Goal: Navigation & Orientation: Find specific page/section

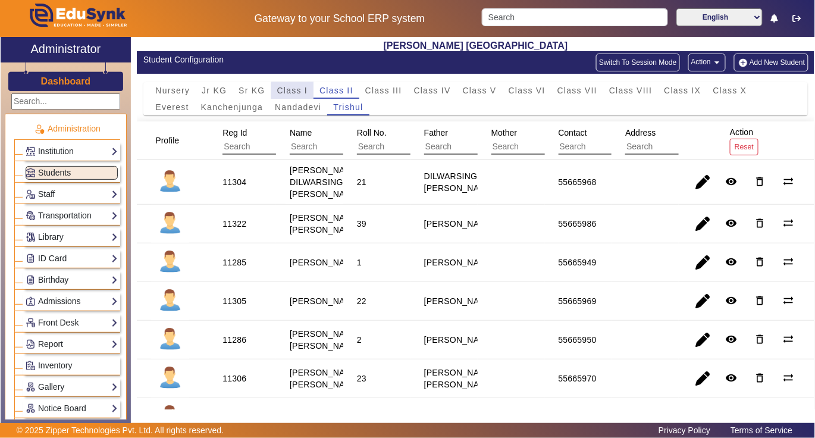
click at [295, 93] on span "Class I" at bounding box center [292, 90] width 31 height 8
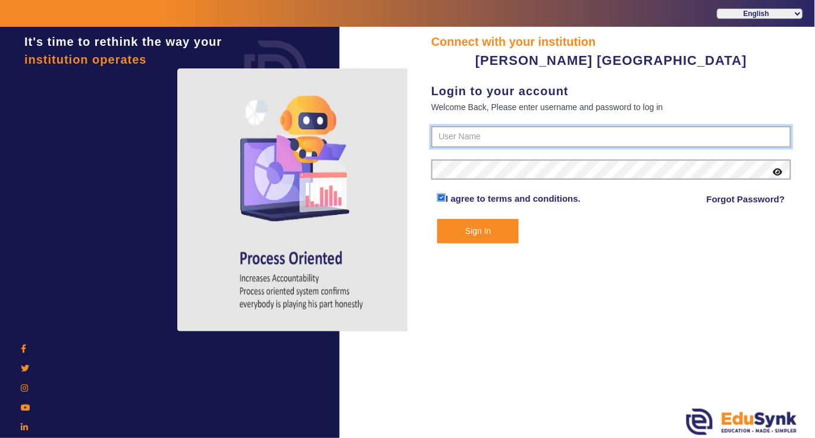
type input "7685859009"
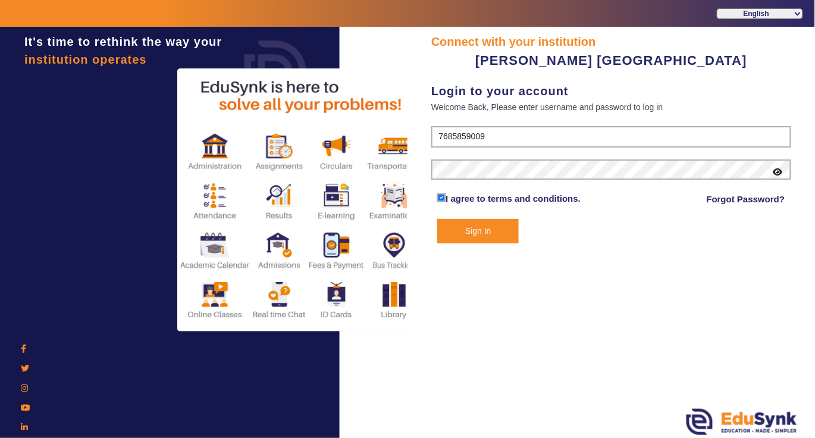
click at [474, 229] on button "Sign In" at bounding box center [477, 231] width 81 height 24
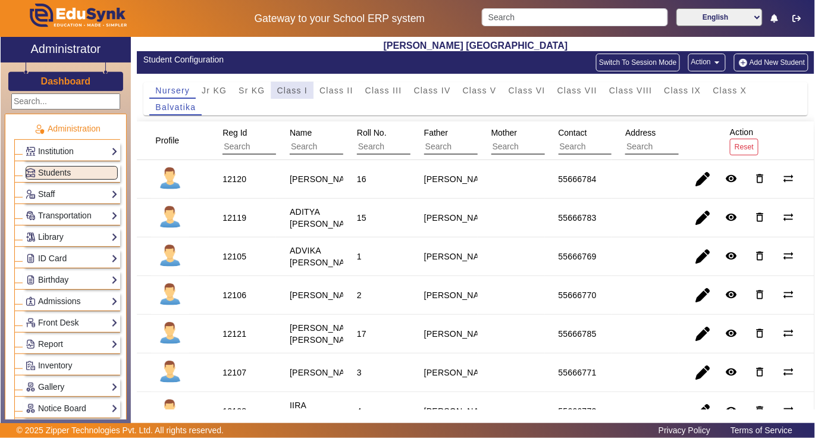
click at [283, 90] on span "Class I" at bounding box center [292, 90] width 31 height 8
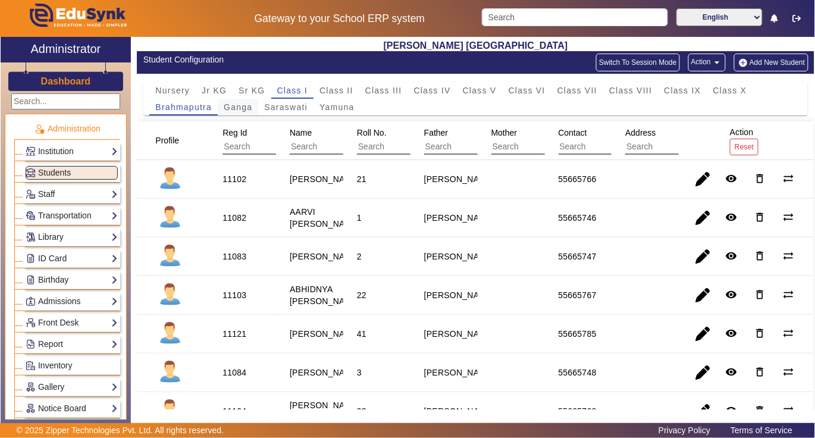
click at [238, 109] on span "Ganga" at bounding box center [238, 107] width 29 height 8
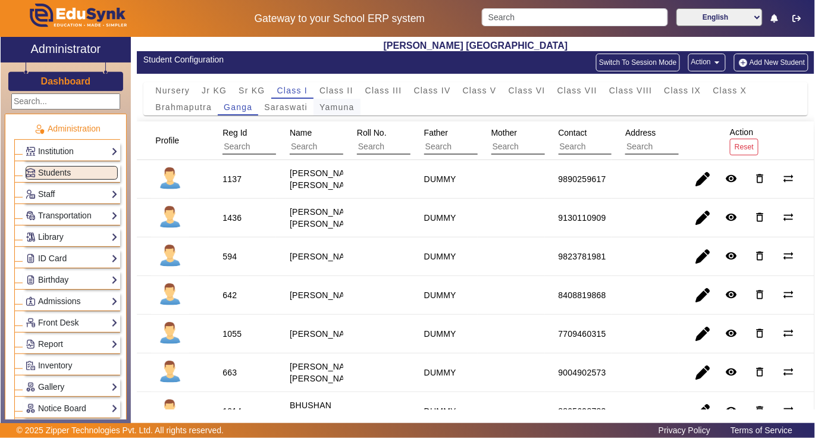
click at [339, 107] on span "Yamuna" at bounding box center [336, 107] width 35 height 8
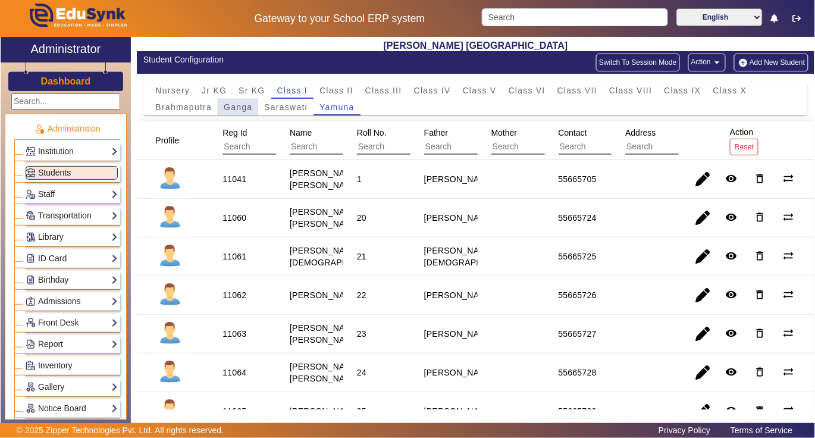
click at [228, 107] on span "Ganga" at bounding box center [238, 107] width 29 height 8
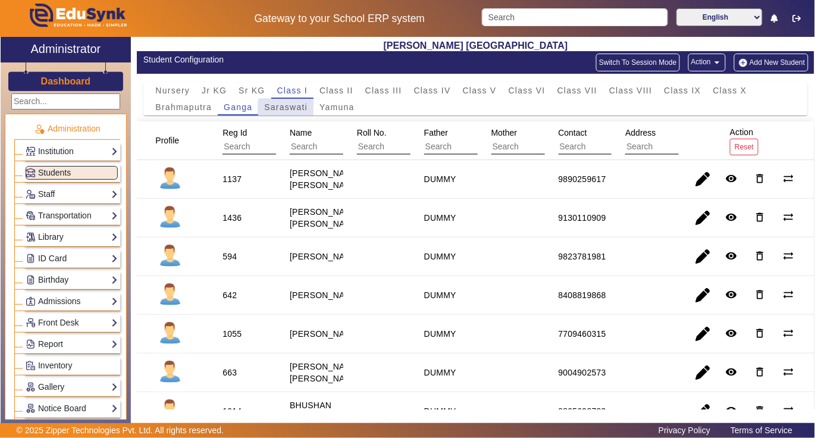
click at [291, 109] on span "Saraswati" at bounding box center [285, 107] width 43 height 8
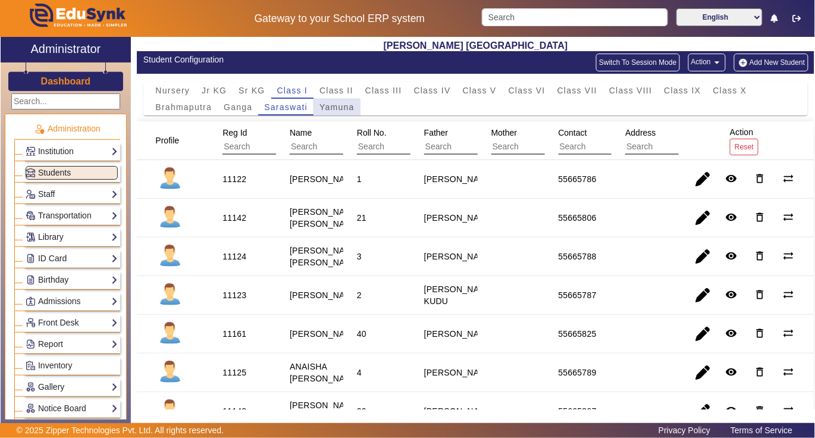
click at [326, 109] on span "Yamuna" at bounding box center [336, 107] width 35 height 8
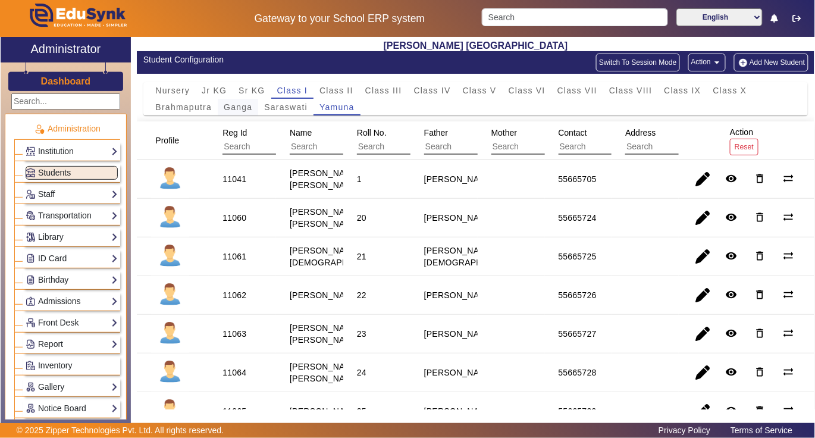
click at [238, 108] on span "Ganga" at bounding box center [238, 107] width 29 height 8
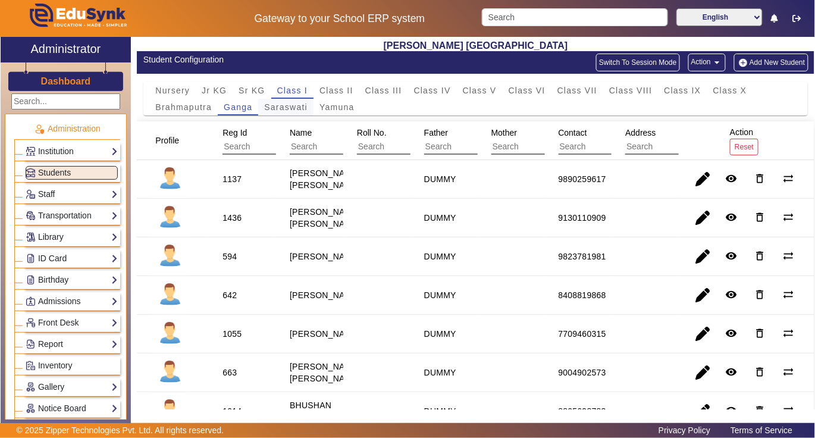
click at [283, 108] on span "Saraswati" at bounding box center [285, 107] width 43 height 8
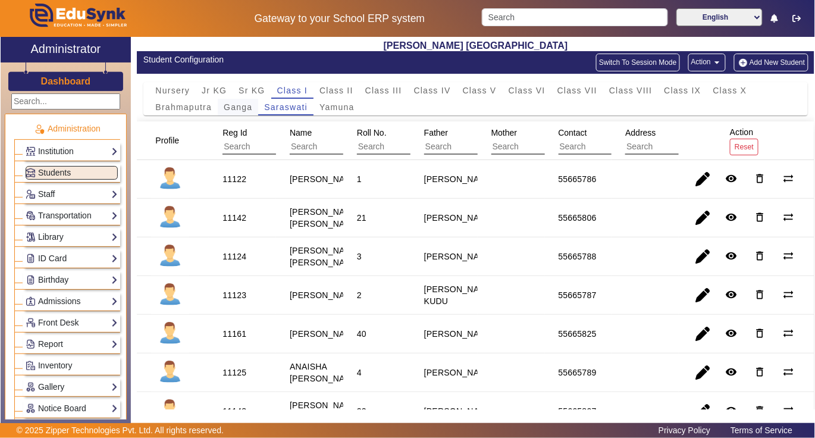
click at [237, 103] on span "Ganga" at bounding box center [238, 107] width 29 height 8
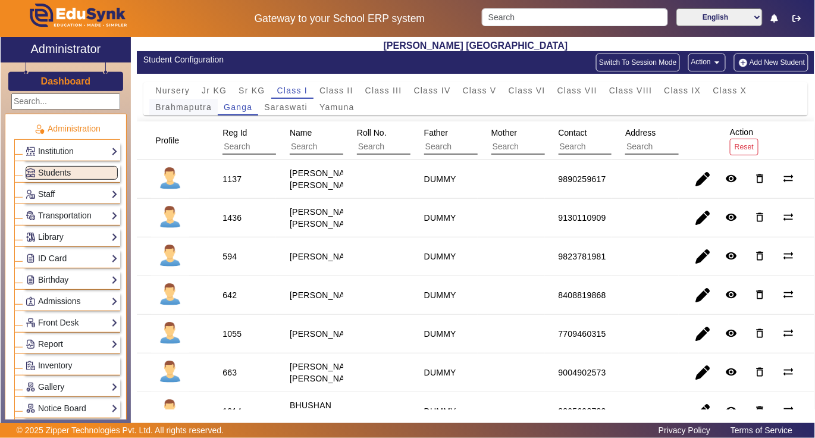
click at [188, 109] on span "Brahmaputra" at bounding box center [183, 107] width 56 height 8
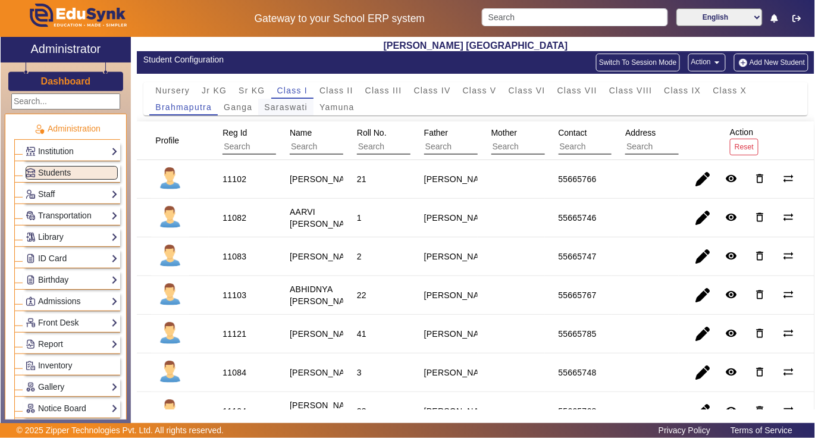
click at [277, 107] on span "Saraswati" at bounding box center [285, 107] width 43 height 8
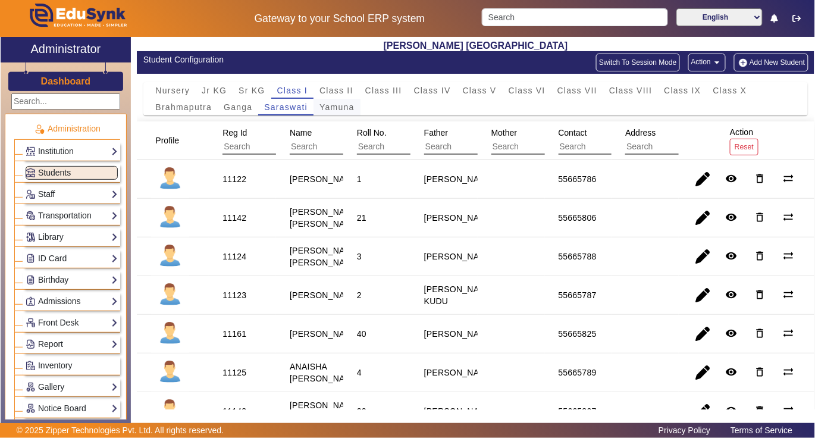
click at [336, 103] on span "Yamuna" at bounding box center [336, 107] width 35 height 8
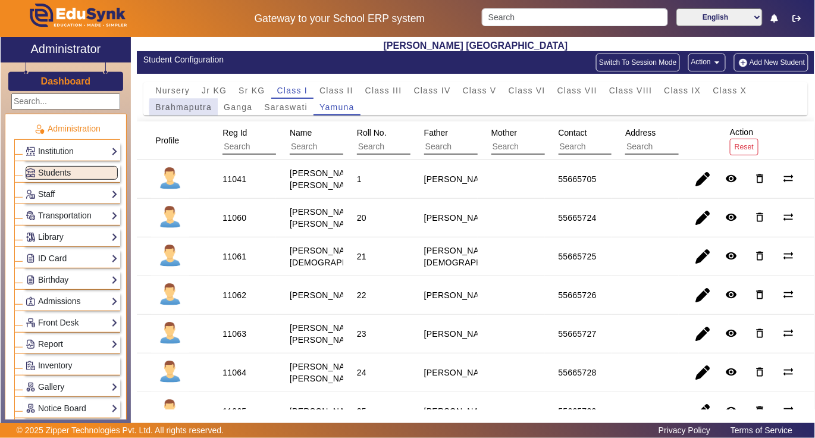
click at [207, 108] on span "Brahmaputra" at bounding box center [183, 107] width 56 height 8
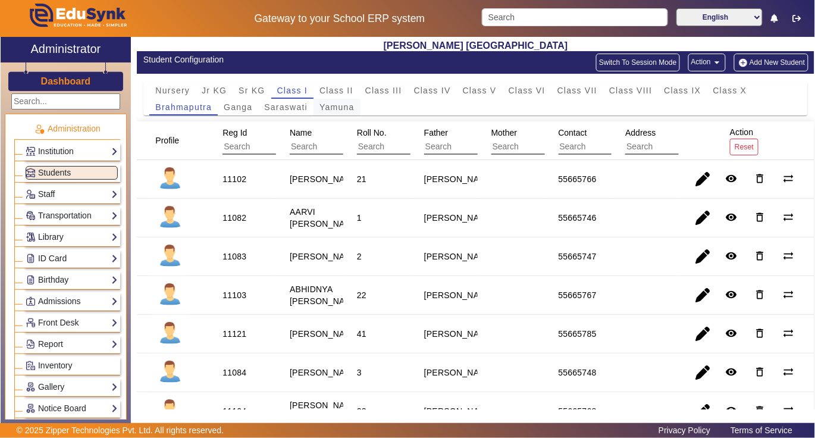
click at [325, 107] on span "Yamuna" at bounding box center [336, 107] width 35 height 8
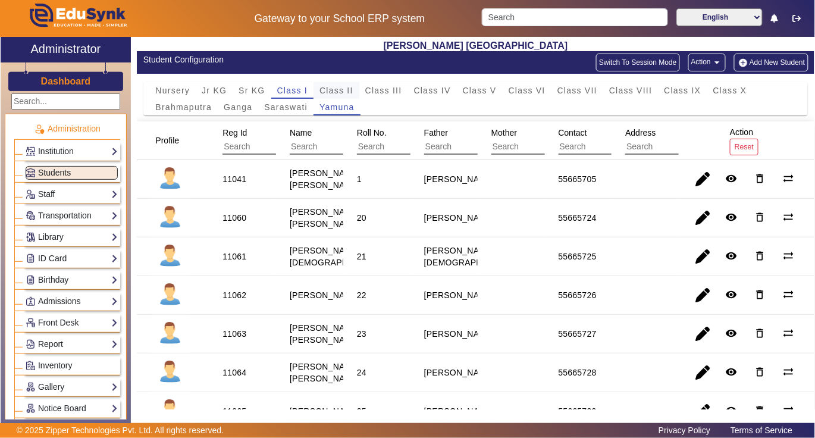
click at [343, 88] on span "Class II" at bounding box center [336, 90] width 34 height 8
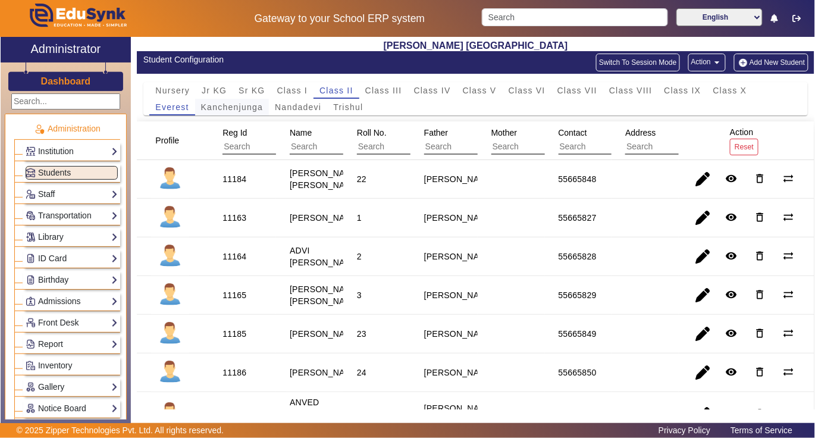
click at [238, 108] on span "Kanchenjunga" at bounding box center [232, 107] width 62 height 8
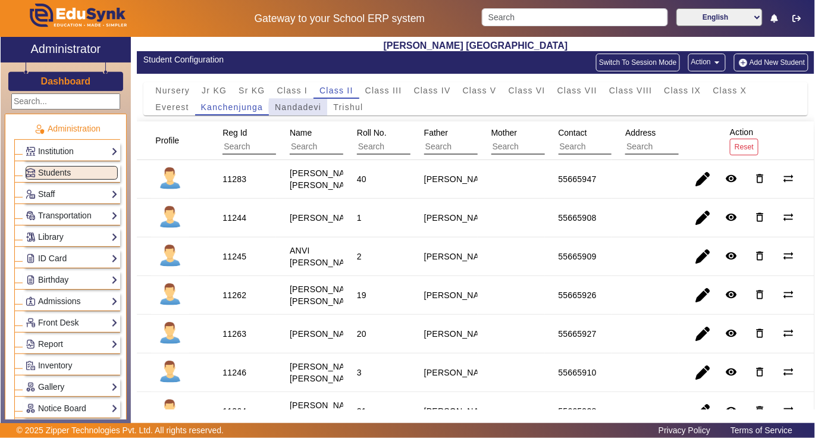
click at [313, 108] on span "Nandadevi" at bounding box center [298, 107] width 46 height 8
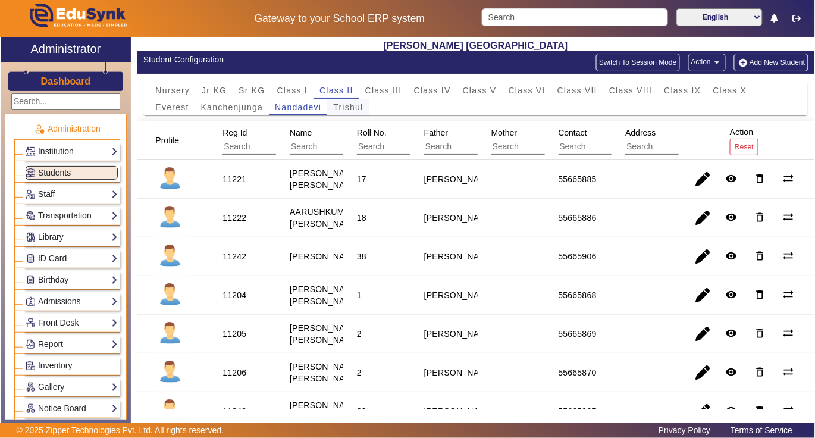
click at [351, 103] on span "Trishul" at bounding box center [348, 107] width 30 height 8
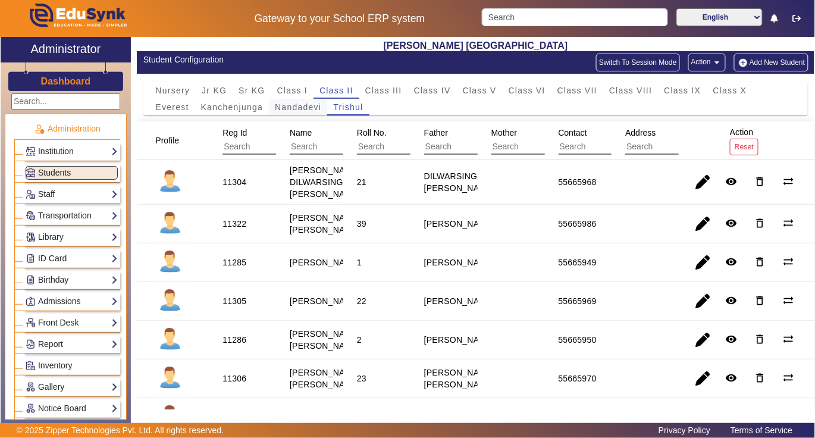
click at [310, 107] on span "Nandadevi" at bounding box center [298, 107] width 46 height 8
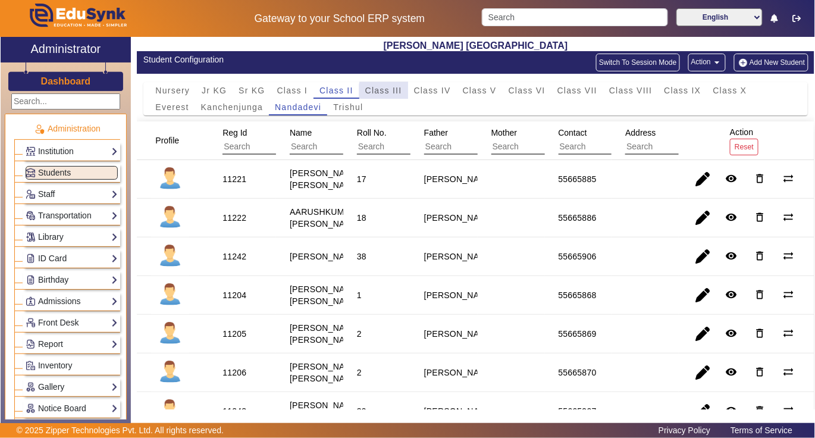
click at [385, 91] on span "Class III" at bounding box center [383, 90] width 37 height 8
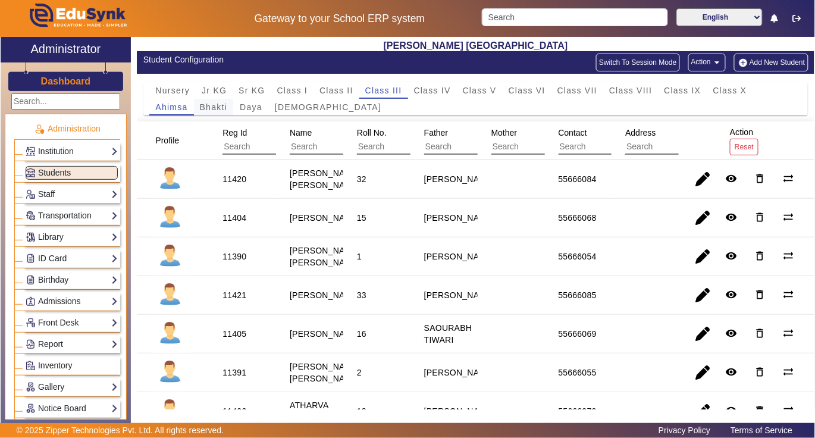
click at [219, 108] on span "Bhakti" at bounding box center [213, 107] width 27 height 8
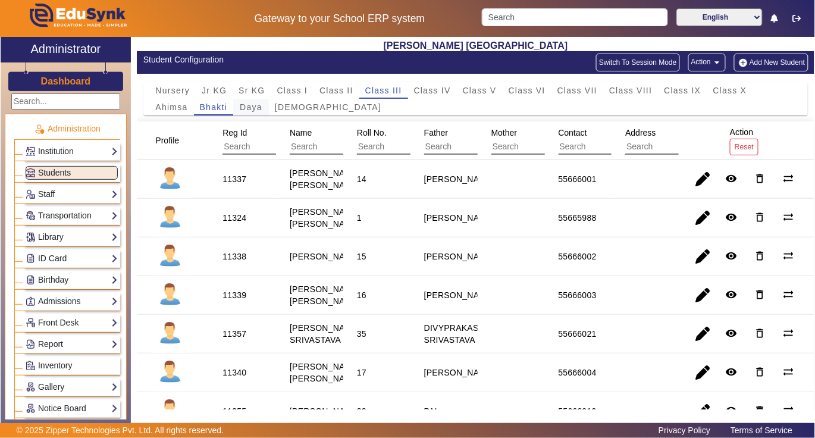
click at [248, 108] on span "Daya" at bounding box center [251, 107] width 23 height 8
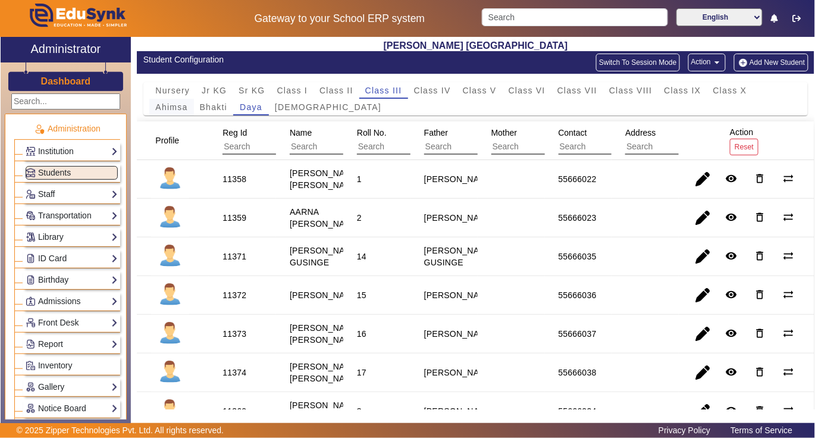
click at [180, 105] on span "Ahimsa" at bounding box center [171, 107] width 32 height 8
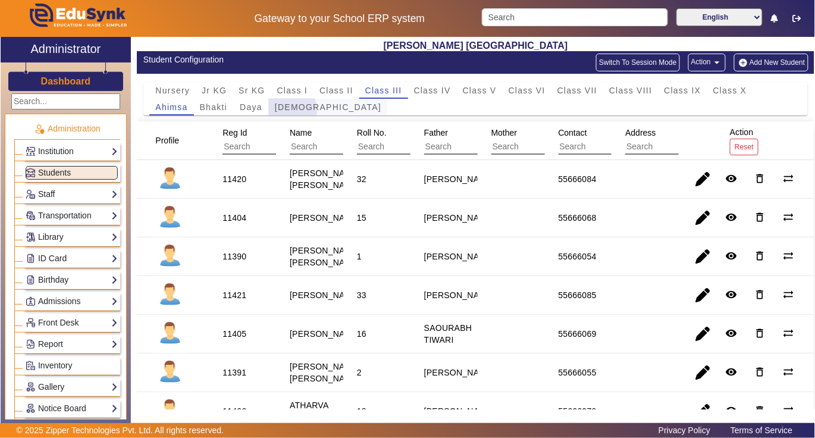
click at [285, 111] on span "[DEMOGRAPHIC_DATA]" at bounding box center [328, 107] width 106 height 8
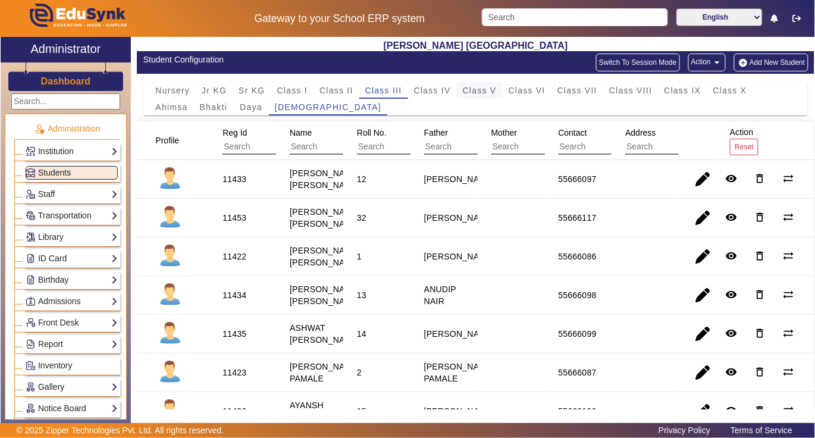
click at [474, 88] on span "Class V" at bounding box center [480, 90] width 34 height 8
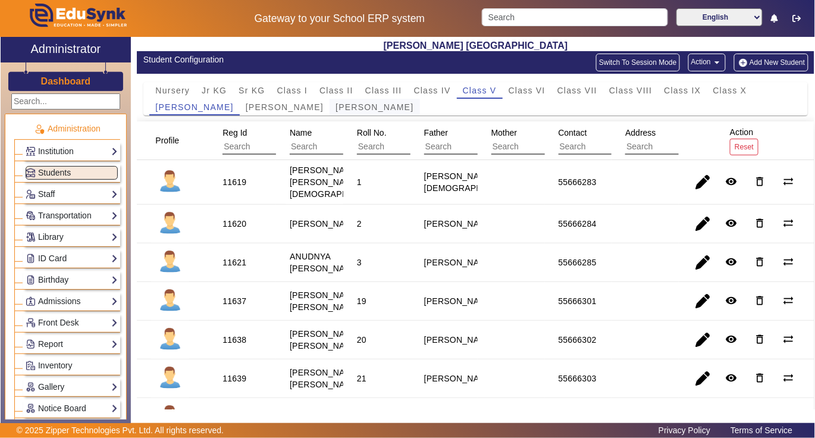
click at [335, 108] on span "[PERSON_NAME]" at bounding box center [374, 107] width 78 height 8
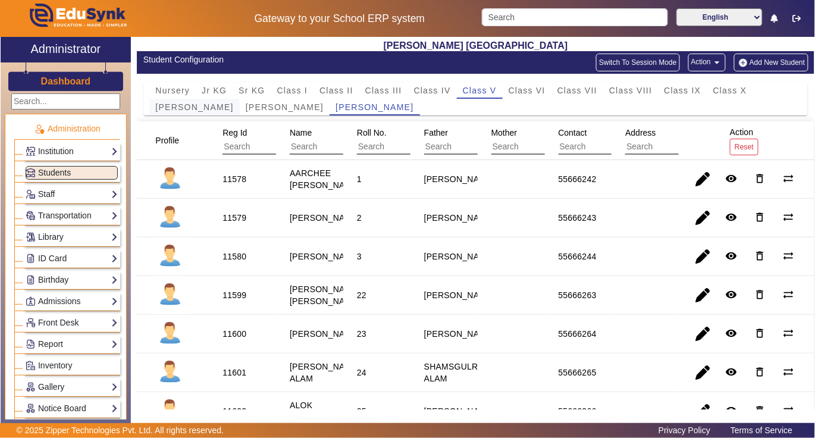
click at [200, 110] on span "[PERSON_NAME]" at bounding box center [194, 107] width 78 height 8
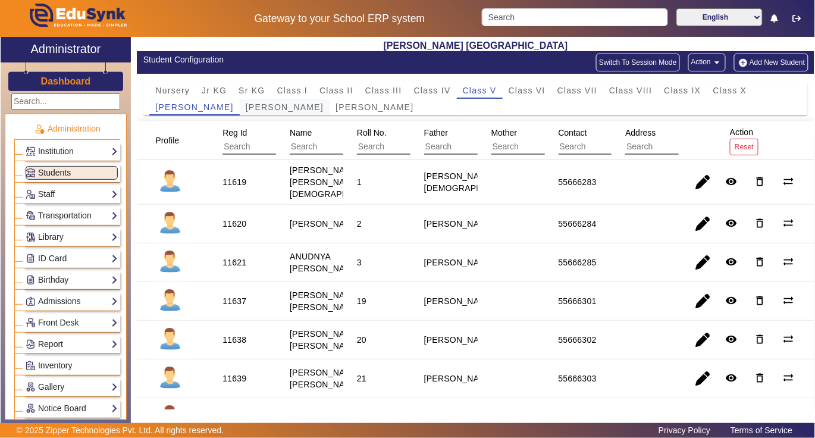
click at [276, 105] on span "[PERSON_NAME]" at bounding box center [285, 107] width 78 height 8
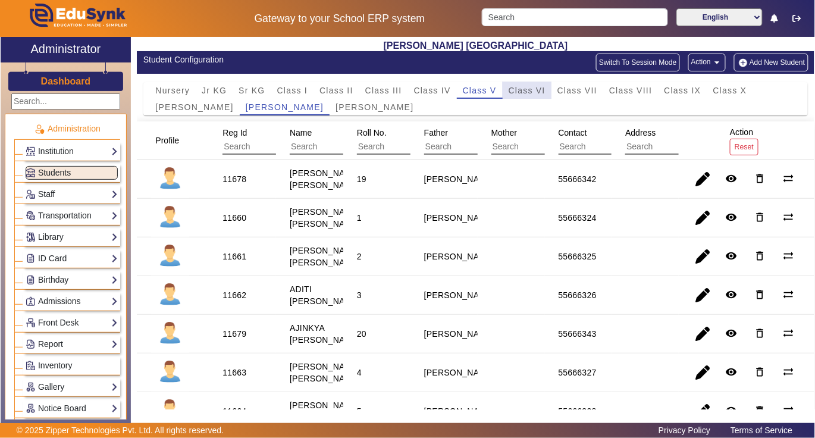
click at [531, 90] on span "Class VI" at bounding box center [526, 90] width 37 height 8
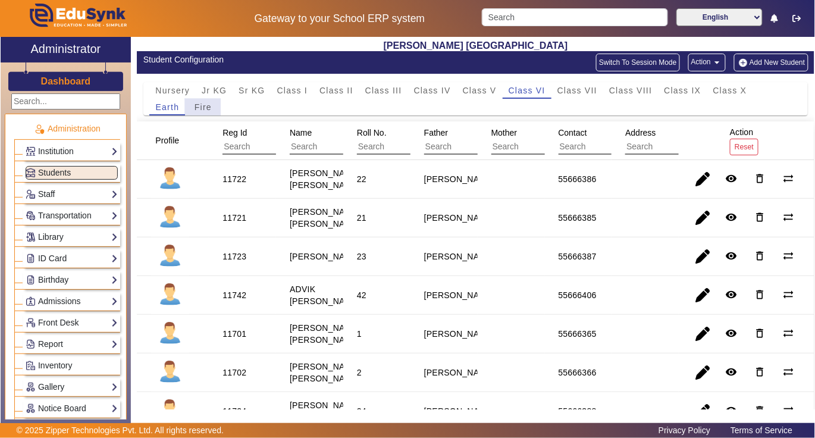
click at [196, 108] on span "Fire" at bounding box center [202, 107] width 17 height 8
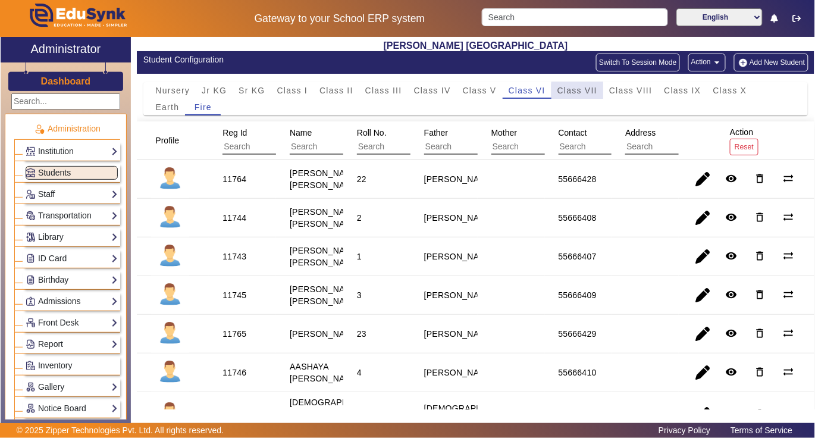
click at [590, 94] on span "Class VII" at bounding box center [577, 90] width 40 height 8
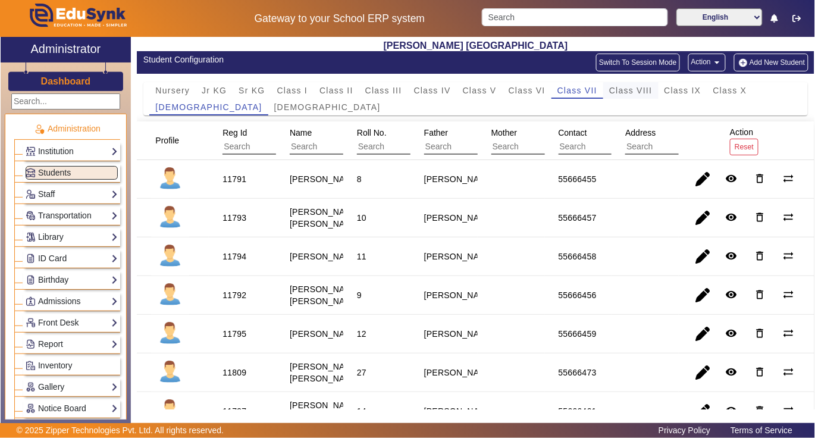
click at [637, 93] on span "Class VIII" at bounding box center [630, 90] width 43 height 8
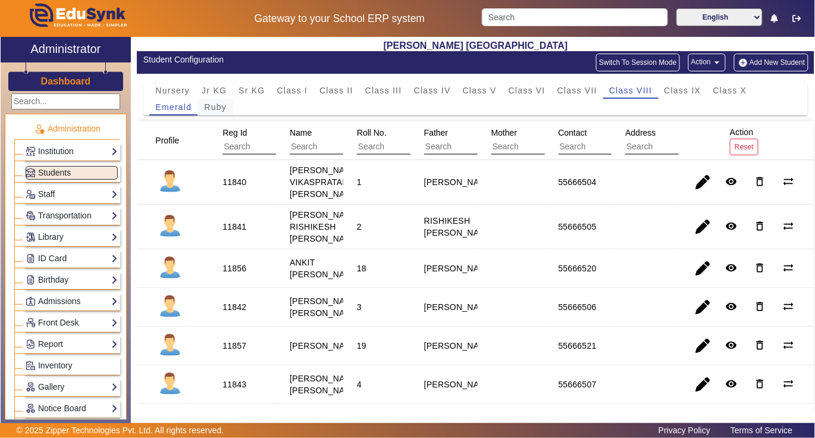
click at [224, 111] on span "Ruby" at bounding box center [215, 107] width 23 height 8
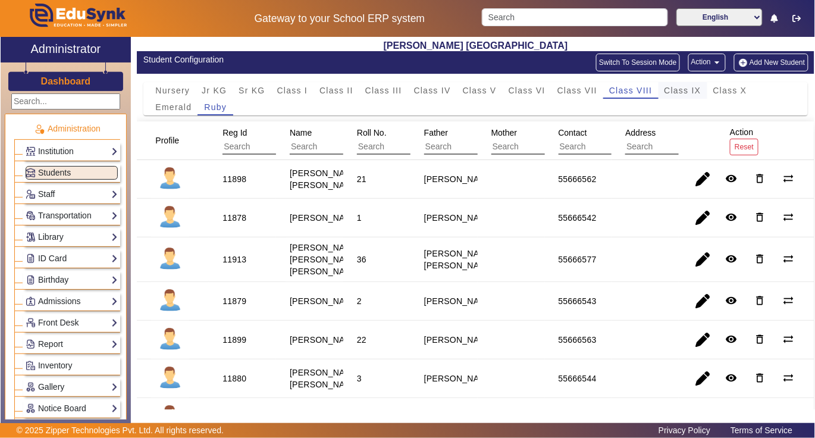
click at [679, 94] on span "Class IX" at bounding box center [682, 90] width 37 height 8
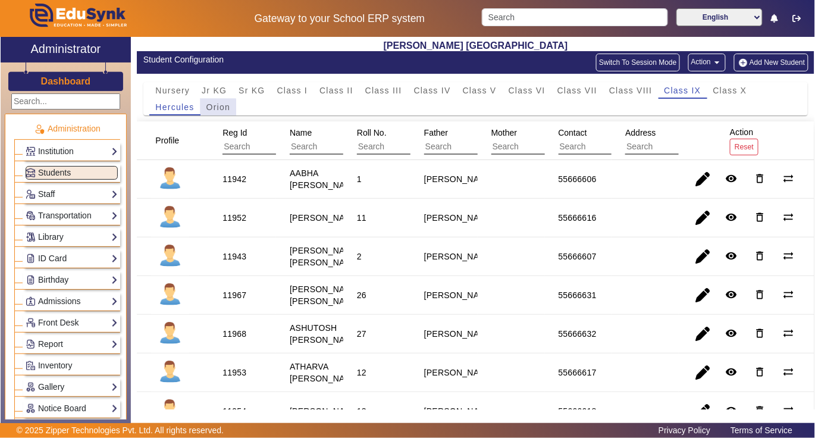
click at [209, 108] on span "Orion" at bounding box center [218, 107] width 24 height 8
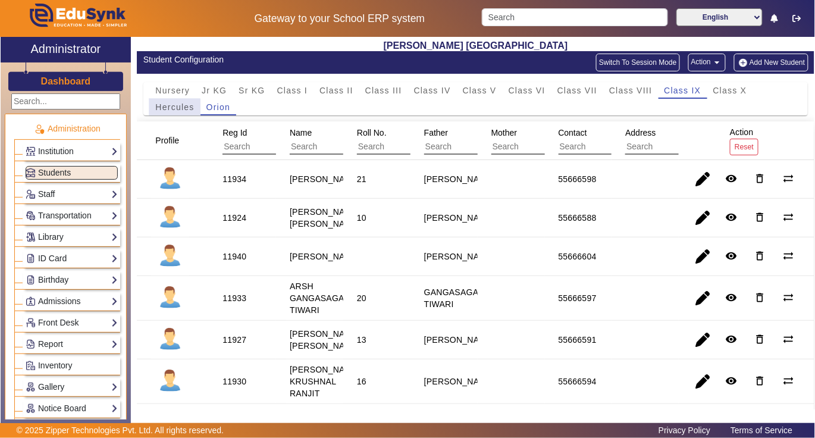
click at [174, 108] on span "Hercules" at bounding box center [174, 107] width 39 height 8
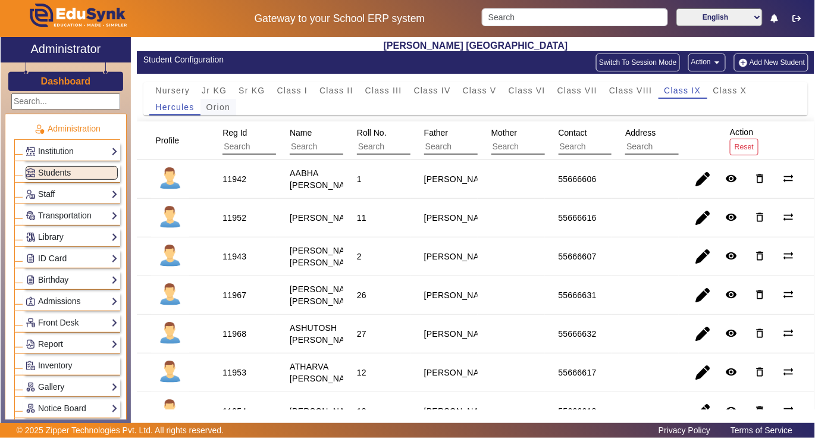
click at [222, 111] on span "Orion" at bounding box center [218, 107] width 24 height 8
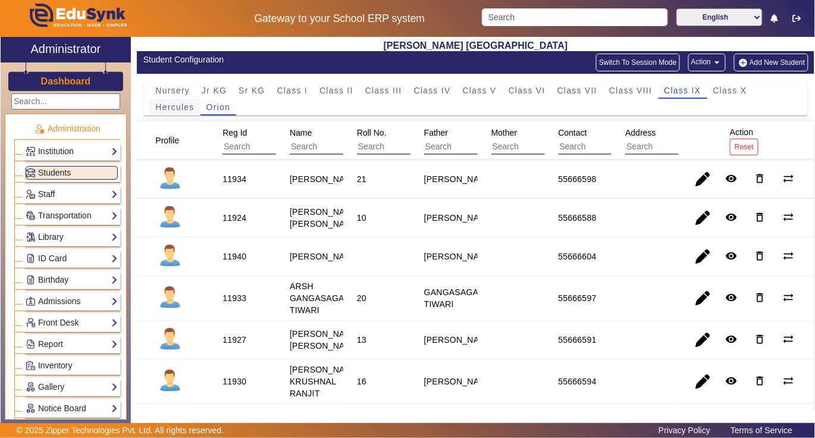
click at [174, 105] on span "Hercules" at bounding box center [174, 107] width 39 height 8
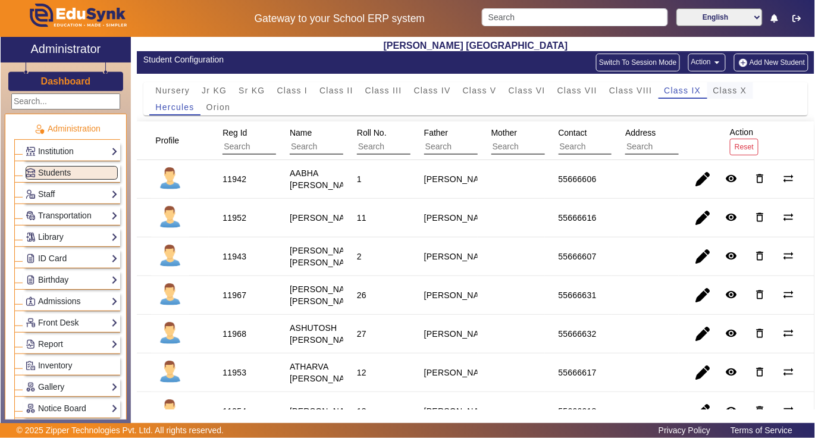
click at [735, 92] on span "Class X" at bounding box center [730, 90] width 34 height 8
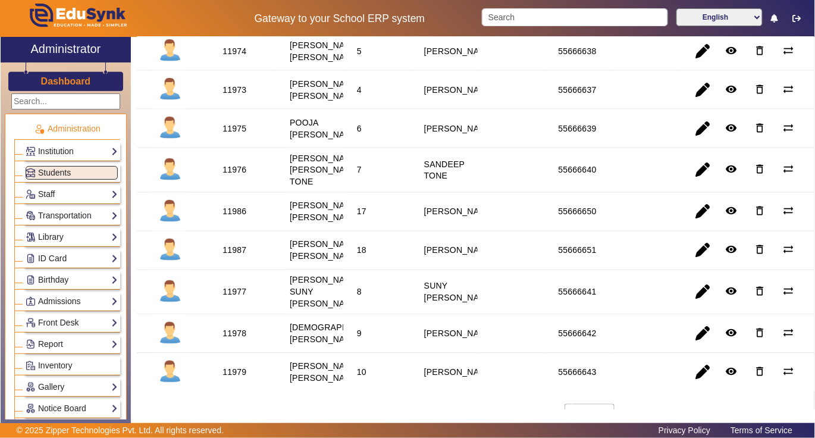
scroll to position [555, 0]
